Goal: Find specific page/section: Find specific page/section

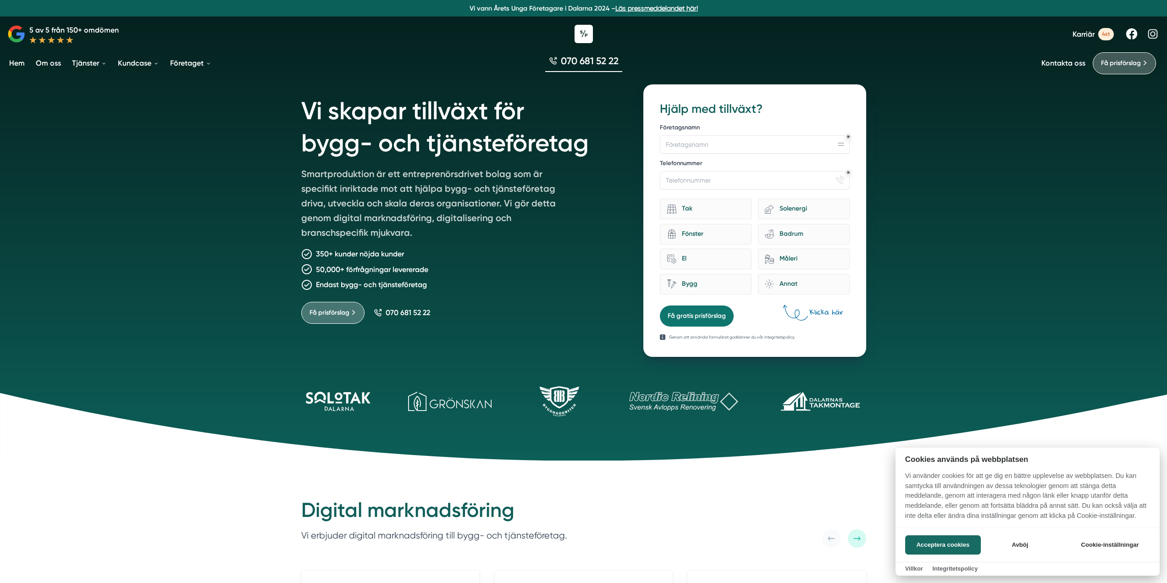
click at [971, 239] on div at bounding box center [583, 291] width 1167 height 583
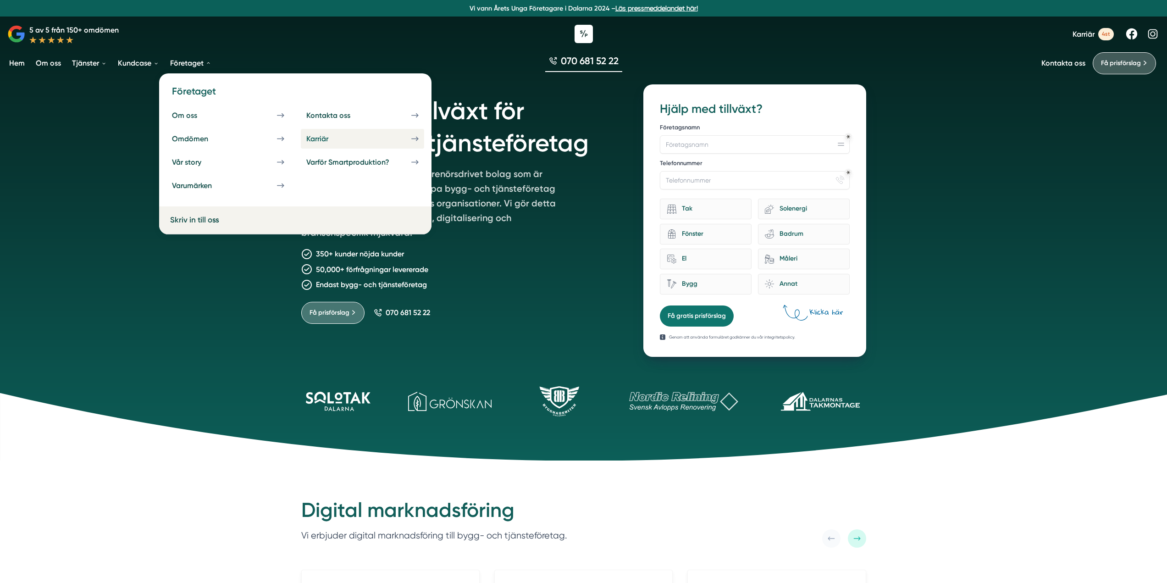
click at [350, 142] on div "Karriär" at bounding box center [328, 138] width 44 height 9
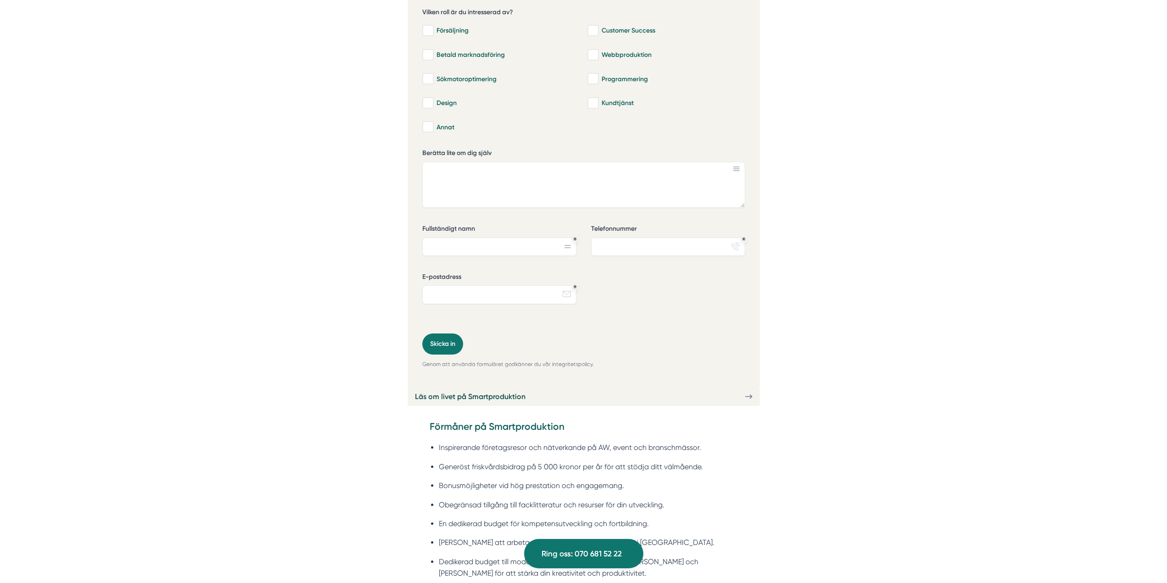
scroll to position [2338, 0]
